Goal: Transaction & Acquisition: Subscribe to service/newsletter

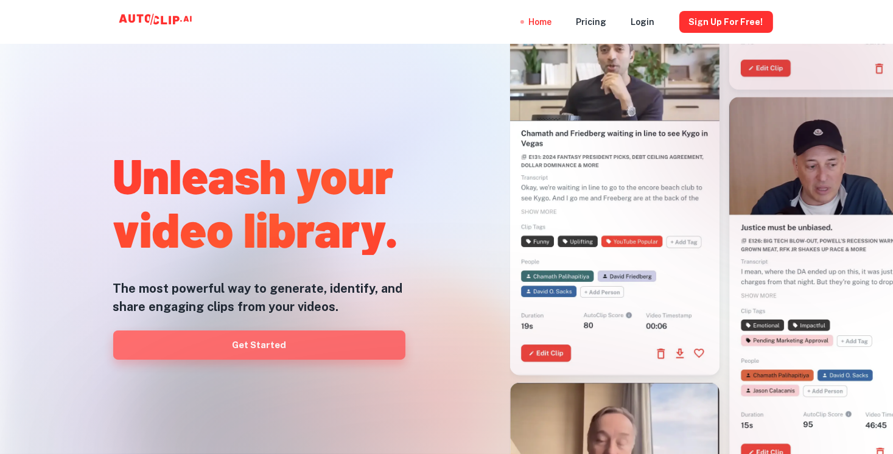
click at [272, 345] on link "Get Started" at bounding box center [259, 345] width 292 height 29
